Goal: Information Seeking & Learning: Check status

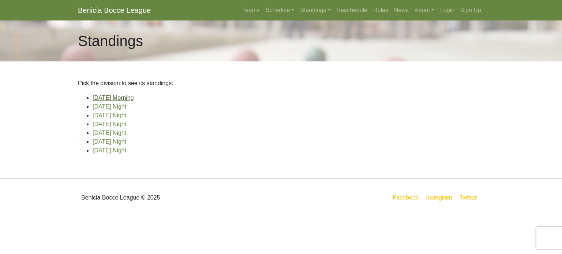
click at [116, 97] on link "[DATE] Morning" at bounding box center [113, 98] width 41 height 6
click at [101, 104] on link "[DATE] Night" at bounding box center [110, 107] width 34 height 6
click at [114, 116] on link "[DATE] Night" at bounding box center [110, 115] width 34 height 6
click at [97, 123] on link "[DATE] Night" at bounding box center [110, 124] width 34 height 6
click at [101, 132] on link "[DATE] Night" at bounding box center [110, 133] width 34 height 6
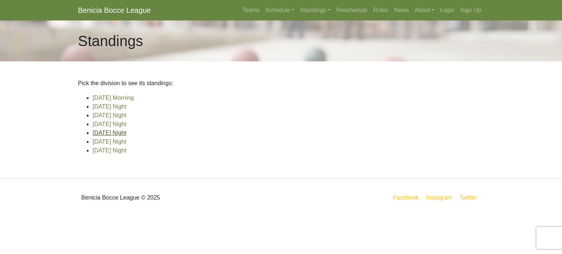
click at [101, 132] on link "[DATE] Night" at bounding box center [110, 133] width 34 height 6
click at [102, 140] on link "[DATE] Night" at bounding box center [110, 142] width 34 height 6
click at [104, 150] on link "[DATE] Night" at bounding box center [110, 150] width 34 height 6
click at [104, 131] on link "[DATE] Night" at bounding box center [110, 133] width 34 height 6
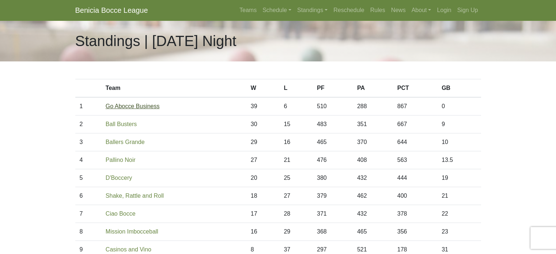
click at [126, 105] on link "Go Abocce Business" at bounding box center [133, 106] width 54 height 6
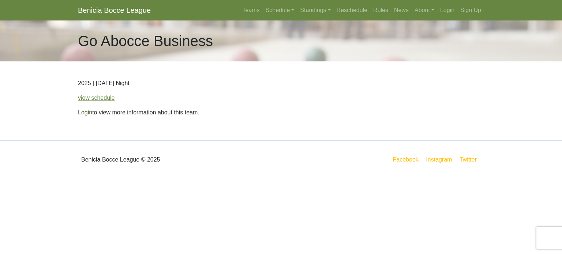
click at [86, 113] on link "Login" at bounding box center [85, 112] width 14 height 6
click at [86, 112] on link "Login" at bounding box center [85, 112] width 14 height 6
click at [97, 97] on link "view schedule" at bounding box center [96, 98] width 37 height 6
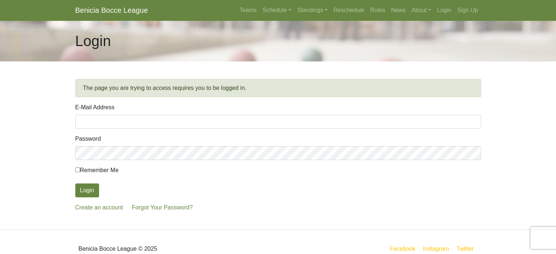
type input "TERRY CLARK HUGHES"
click at [76, 169] on input "Remember Me" at bounding box center [77, 170] width 5 height 5
checkbox input "true"
click at [88, 189] on button "Login" at bounding box center [87, 191] width 24 height 14
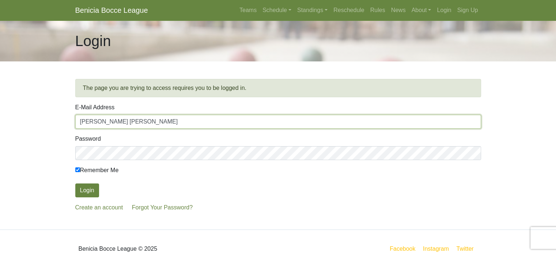
drag, startPoint x: 79, startPoint y: 121, endPoint x: 168, endPoint y: 121, distance: 88.5
click at [168, 121] on input "TERRY CLARK HUGHES" at bounding box center [278, 122] width 406 height 14
type input "HUGHESINVEST43@GMAIL.COM"
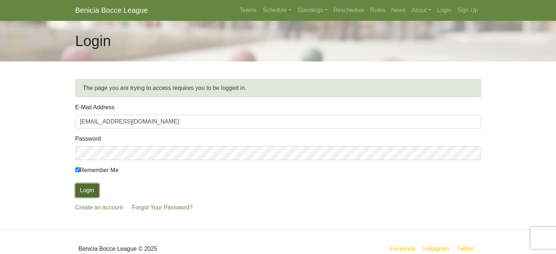
click at [83, 188] on button "Login" at bounding box center [87, 191] width 24 height 14
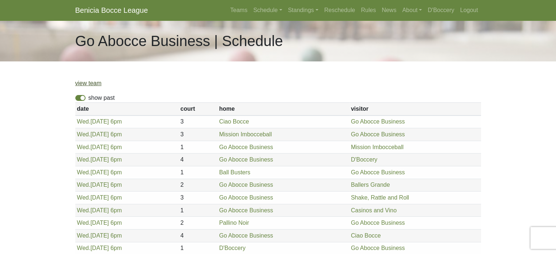
click at [93, 83] on link "view team" at bounding box center [88, 83] width 26 height 6
click at [298, 10] on link "Standings" at bounding box center [303, 10] width 36 height 15
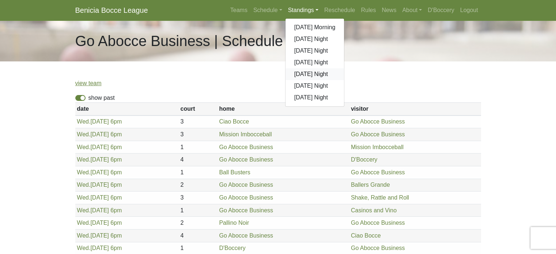
click at [303, 73] on link "[DATE] Night" at bounding box center [315, 74] width 59 height 12
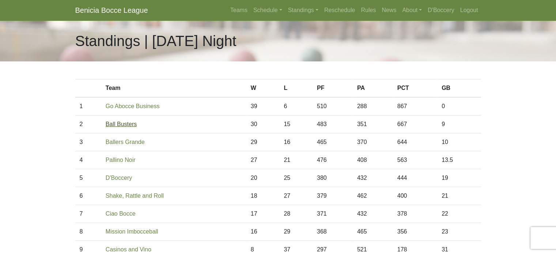
click at [123, 124] on link "Ball Busters" at bounding box center [121, 124] width 31 height 6
click at [126, 141] on link "Ballers Grande" at bounding box center [125, 142] width 39 height 6
click at [126, 159] on link "Pallino Noir" at bounding box center [121, 160] width 30 height 6
click at [118, 176] on link "D'Boccery" at bounding box center [119, 178] width 26 height 6
click at [145, 106] on link "Go Abocce Business" at bounding box center [133, 106] width 54 height 6
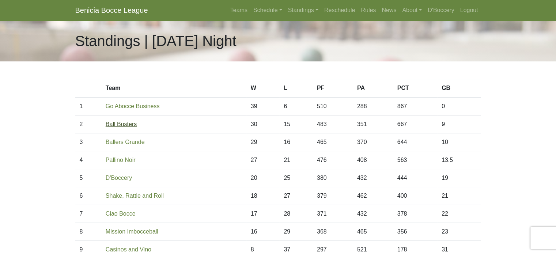
click at [125, 123] on link "Ball Busters" at bounding box center [121, 124] width 31 height 6
click at [133, 194] on link "Shake, Rattle and Roll" at bounding box center [135, 196] width 58 height 6
click at [125, 212] on link "Ciao Bocce" at bounding box center [121, 214] width 30 height 6
click at [300, 7] on link "Standings" at bounding box center [303, 10] width 36 height 15
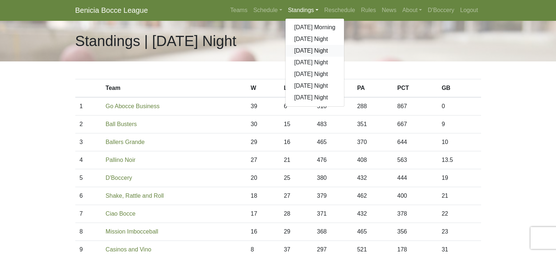
click at [305, 49] on link "[DATE] Night" at bounding box center [315, 51] width 59 height 12
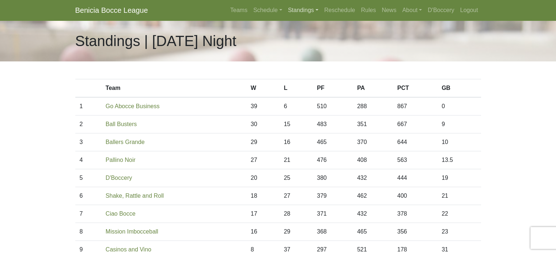
click at [297, 7] on link "Standings" at bounding box center [303, 10] width 36 height 15
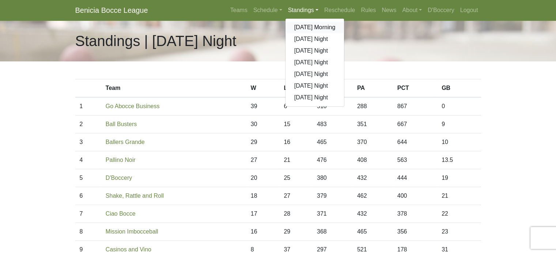
click at [301, 27] on link "[DATE] Morning" at bounding box center [315, 28] width 59 height 12
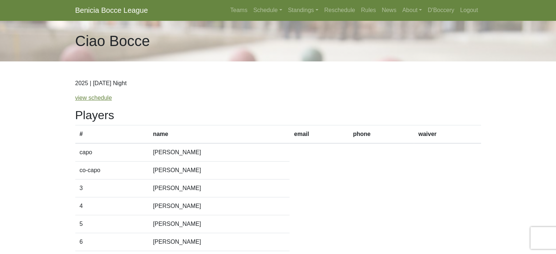
scroll to position [14, 0]
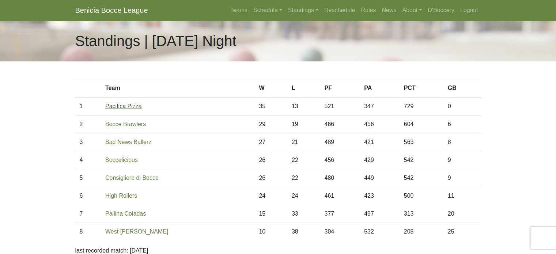
click at [119, 105] on link "Pacifica Pizza" at bounding box center [123, 106] width 37 height 6
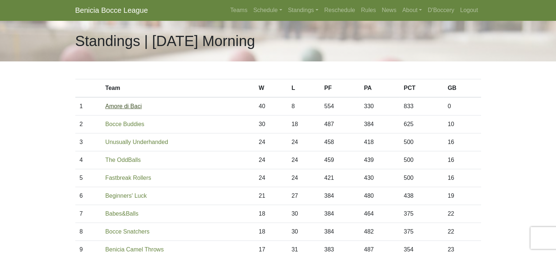
click at [124, 106] on link "Amore di Baci" at bounding box center [123, 106] width 37 height 6
click at [298, 8] on link "Standings" at bounding box center [303, 10] width 36 height 15
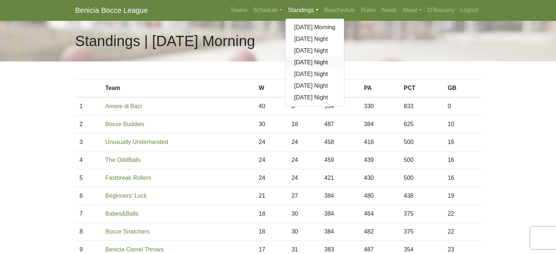
click at [303, 63] on link "[DATE] Night" at bounding box center [315, 63] width 59 height 12
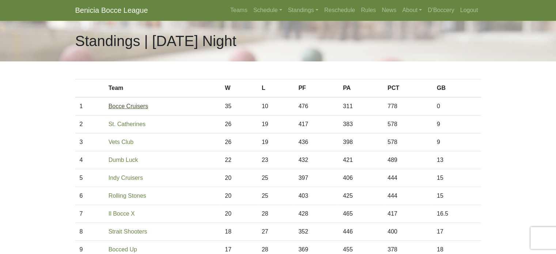
click at [127, 104] on link "Bocce Cruisers" at bounding box center [129, 106] width 40 height 6
click at [306, 8] on link "Standings" at bounding box center [303, 10] width 36 height 15
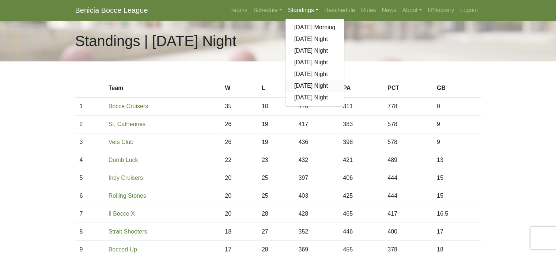
click at [307, 86] on link "[DATE] Night" at bounding box center [315, 86] width 59 height 12
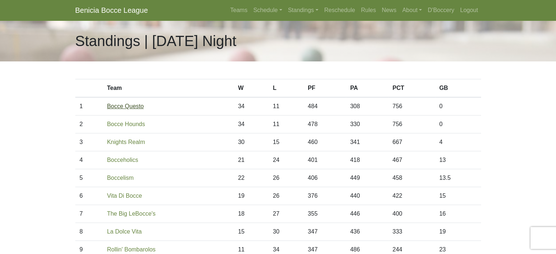
click at [133, 105] on link "Bocce Questo" at bounding box center [125, 106] width 37 height 6
click at [137, 121] on link "Bocce Hounds" at bounding box center [126, 124] width 38 height 6
click at [300, 7] on link "Standings" at bounding box center [303, 10] width 36 height 15
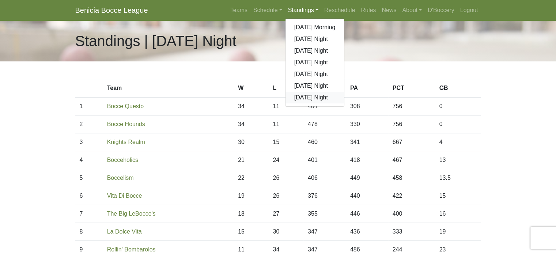
click at [301, 99] on link "[DATE] Night" at bounding box center [315, 98] width 59 height 12
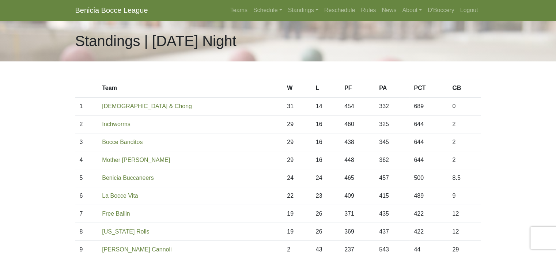
click at [283, 106] on td "31" at bounding box center [297, 106] width 29 height 18
click at [134, 106] on link "Bocheech & Chong" at bounding box center [147, 106] width 90 height 6
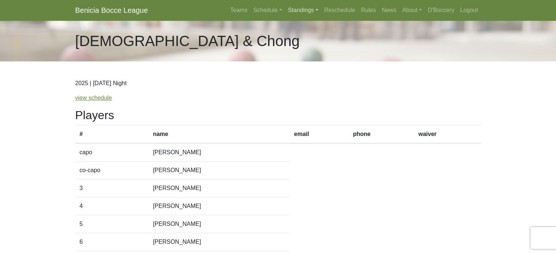
click at [296, 10] on link "Standings" at bounding box center [303, 10] width 36 height 15
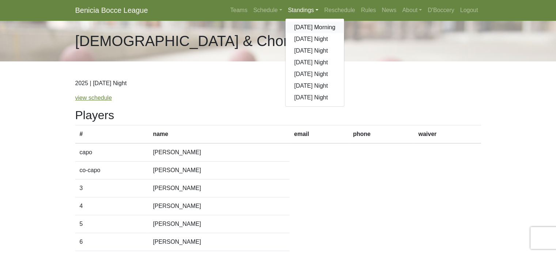
click at [304, 26] on link "[DATE] Morning" at bounding box center [315, 28] width 59 height 12
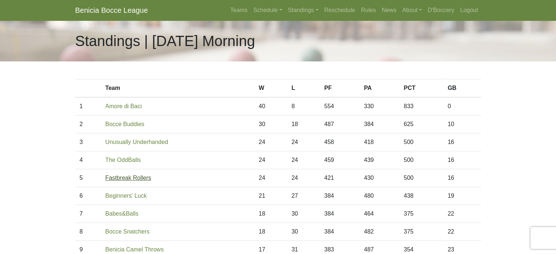
click at [126, 178] on link "Fastbreak Rollers" at bounding box center [128, 178] width 46 height 6
click at [139, 194] on link "Beginners' Luck" at bounding box center [125, 196] width 41 height 6
click at [129, 230] on link "Bocce Snatchers" at bounding box center [127, 232] width 44 height 6
click at [123, 248] on link "Benicia Camel Throws" at bounding box center [134, 250] width 59 height 6
click at [127, 141] on link "Unusually Underhanded" at bounding box center [136, 142] width 63 height 6
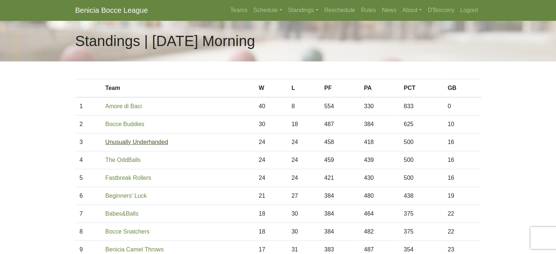
click at [128, 139] on link "Unusually Underhanded" at bounding box center [136, 142] width 63 height 6
click at [112, 124] on link "Bocce Buddies" at bounding box center [124, 124] width 39 height 6
click at [113, 104] on link "Amore di Baci" at bounding box center [123, 106] width 37 height 6
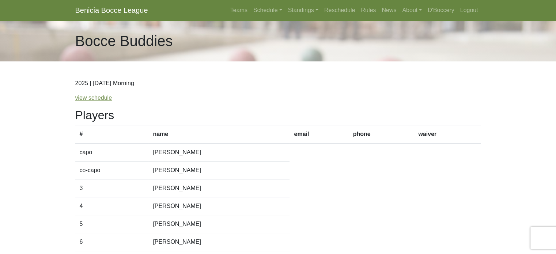
drag, startPoint x: 556, startPoint y: 38, endPoint x: 558, endPoint y: 53, distance: 14.4
click at [556, 54] on html "Benicia Bocce League Teams Schedule [DATE] Morning [DATE] Night [DATE] Night [D…" at bounding box center [278, 228] width 556 height 456
click at [300, 8] on link "Standings" at bounding box center [303, 10] width 36 height 15
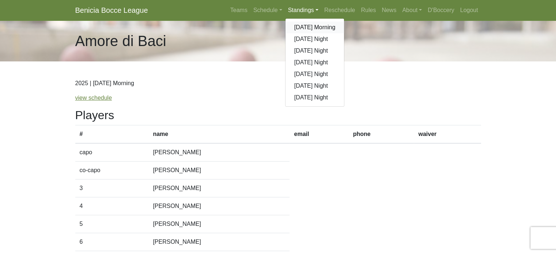
click at [304, 27] on link "[DATE] Morning" at bounding box center [315, 28] width 59 height 12
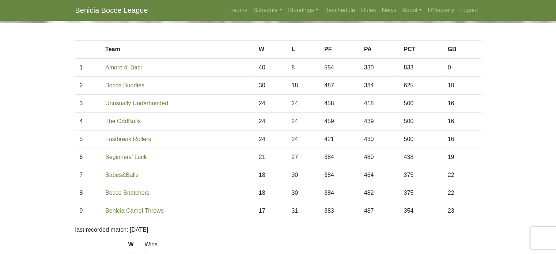
scroll to position [42, 0]
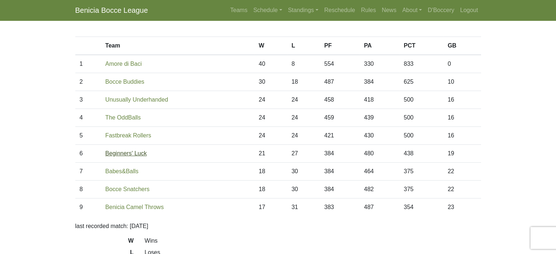
click at [121, 152] on link "Beginners' Luck" at bounding box center [125, 153] width 41 height 6
click at [111, 154] on link "Beginners' Luck" at bounding box center [125, 153] width 41 height 6
click at [123, 99] on link "Unusually Underhanded" at bounding box center [136, 100] width 63 height 6
click at [119, 82] on link "Bocce Buddies" at bounding box center [124, 82] width 39 height 6
click at [296, 9] on link "Standings" at bounding box center [303, 10] width 36 height 15
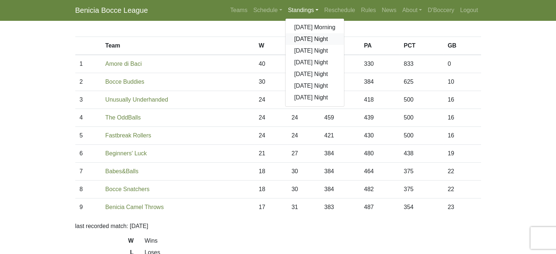
click at [306, 38] on link "[DATE] Night" at bounding box center [315, 39] width 59 height 12
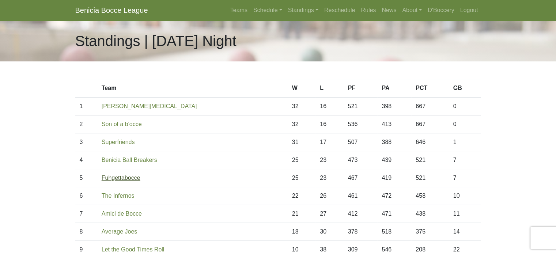
click at [134, 177] on link "Fuhgettabocce" at bounding box center [121, 178] width 39 height 6
click at [135, 194] on link "The Infernos" at bounding box center [118, 196] width 33 height 6
click at [152, 160] on link "Benicia Ball Breakers" at bounding box center [130, 160] width 56 height 6
click at [288, 123] on td "32" at bounding box center [302, 125] width 28 height 18
click at [134, 124] on link "Son of a b'occe" at bounding box center [122, 124] width 40 height 6
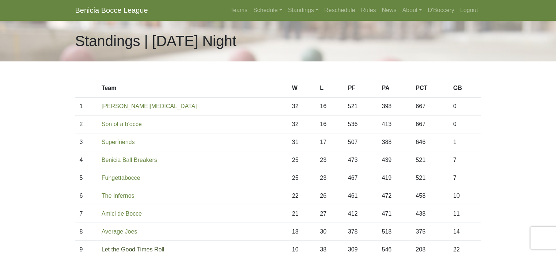
click at [128, 247] on link "Let the Good Times Roll" at bounding box center [133, 250] width 63 height 6
click at [117, 194] on link "The Infernos" at bounding box center [118, 196] width 33 height 6
click at [121, 141] on link "Superfriends" at bounding box center [118, 142] width 33 height 6
click at [120, 106] on link "[PERSON_NAME][MEDICAL_DATA]" at bounding box center [149, 106] width 95 height 6
